Goal: Task Accomplishment & Management: Use online tool/utility

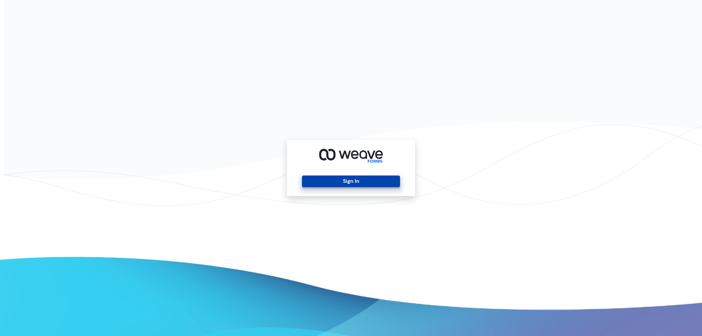
click at [349, 180] on button "Sign In" at bounding box center [351, 182] width 98 height 12
